Goal: Information Seeking & Learning: Learn about a topic

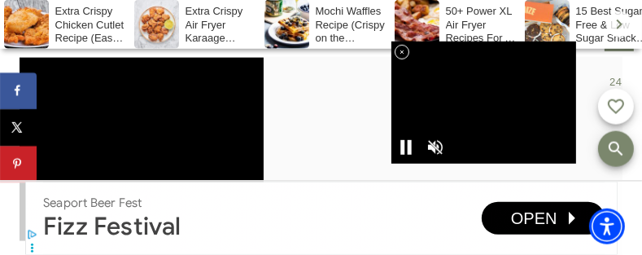
scroll to position [1474, 0]
click at [406, 53] on icon at bounding box center [402, 53] width 14 height 14
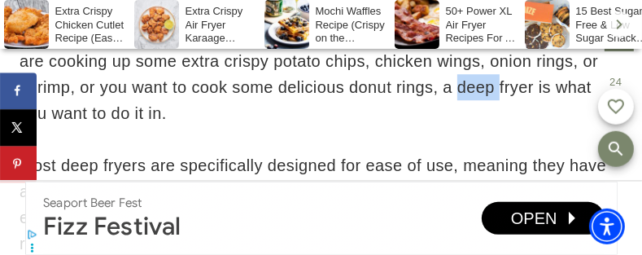
scroll to position [2880, 0]
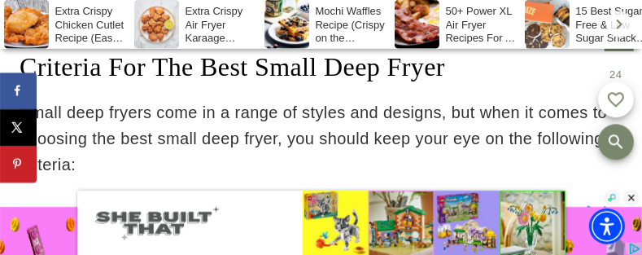
scroll to position [0, 0]
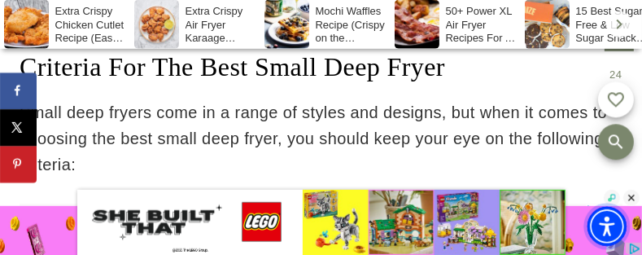
click at [634, 201] on span "Accessibility Menu" at bounding box center [606, 226] width 57 height 57
click at [630, 198] on span "Accessibility Menu" at bounding box center [606, 226] width 57 height 57
click at [633, 199] on img at bounding box center [631, 198] width 18 height 18
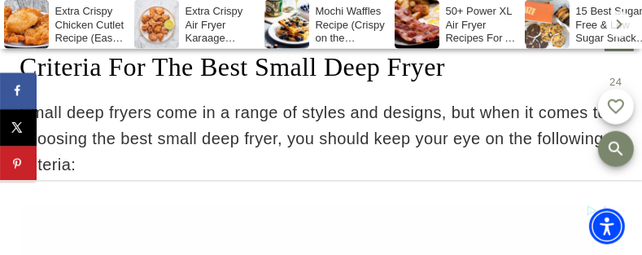
click at [515, 165] on p "Small deep fryers come in a range of styles and designs, but when it comes to c…" at bounding box center [321, 138] width 603 height 78
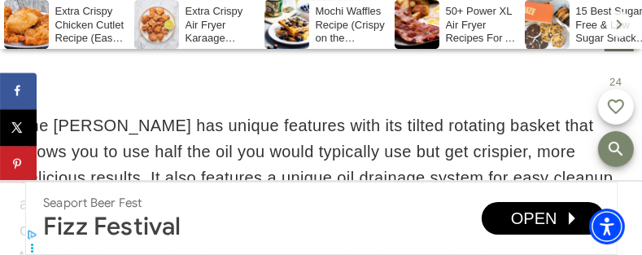
scroll to position [16893, 0]
